Goal: Find specific page/section: Find specific page/section

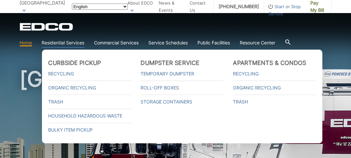
click at [72, 42] on link "Residential Services" at bounding box center [63, 42] width 43 height 7
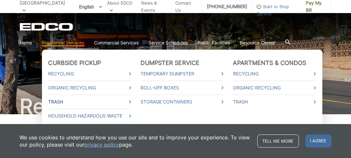
click at [60, 102] on link "Trash" at bounding box center [90, 101] width 83 height 7
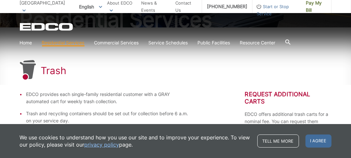
scroll to position [87, 0]
click at [322, 144] on span "I agree" at bounding box center [319, 140] width 26 height 13
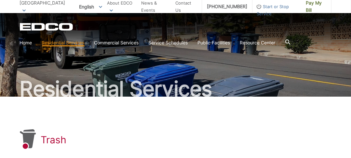
scroll to position [17, 0]
